Goal: Navigation & Orientation: Find specific page/section

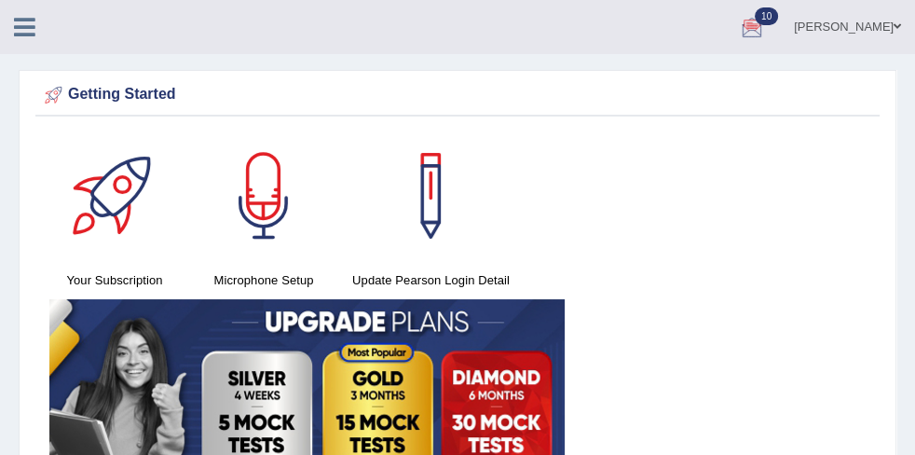
click at [0, 0] on link "Online Class" at bounding box center [0, 0] width 0 height 0
